Goal: Transaction & Acquisition: Subscribe to service/newsletter

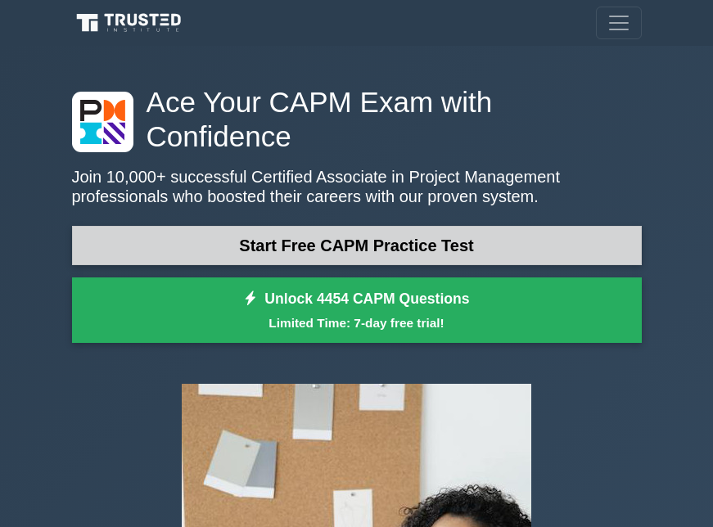
click at [298, 226] on link "Start Free CAPM Practice Test" at bounding box center [356, 245] width 569 height 39
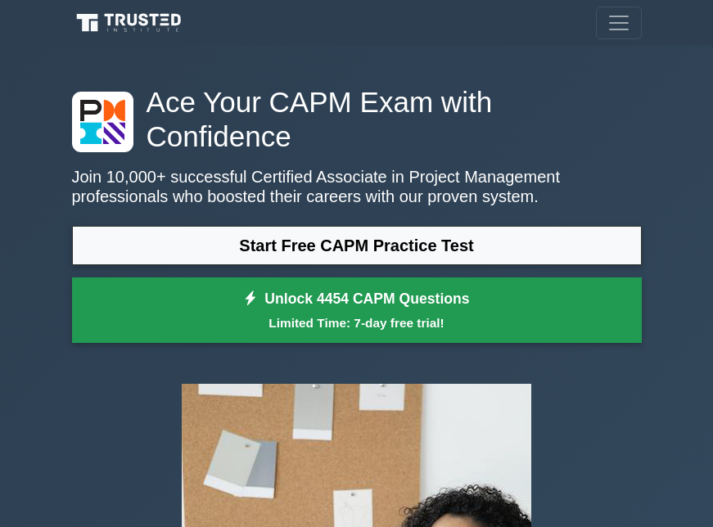
click at [359, 313] on small "Limited Time: 7-day free trial!" at bounding box center [356, 322] width 529 height 19
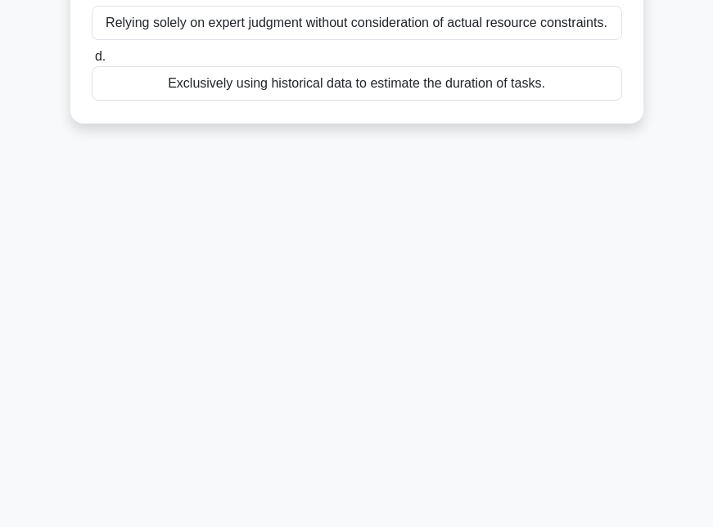
scroll to position [350, 0]
